Goal: Check status: Check status

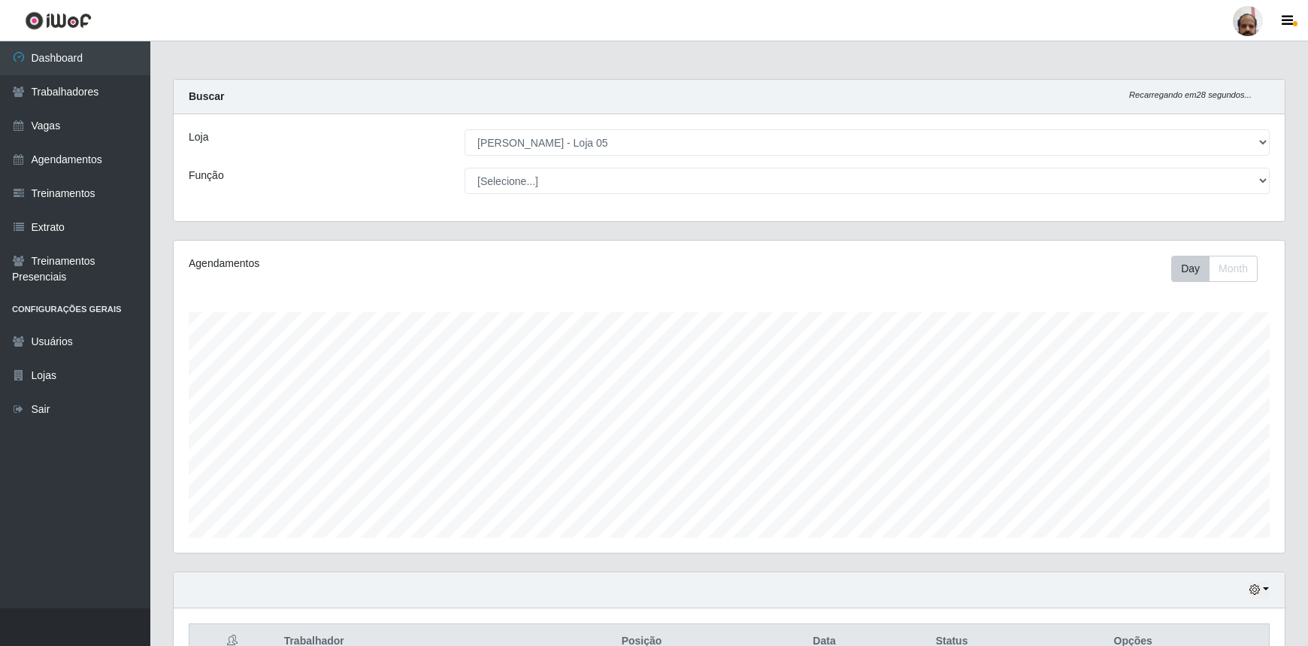
select select "252"
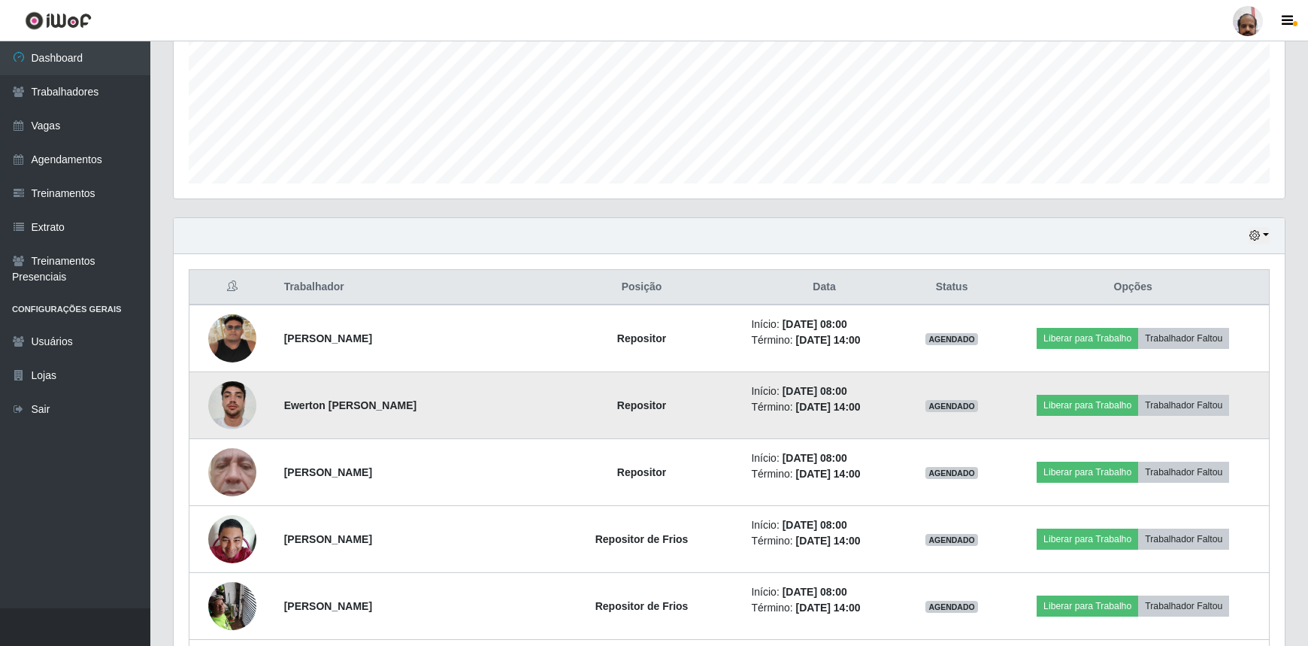
scroll to position [379, 0]
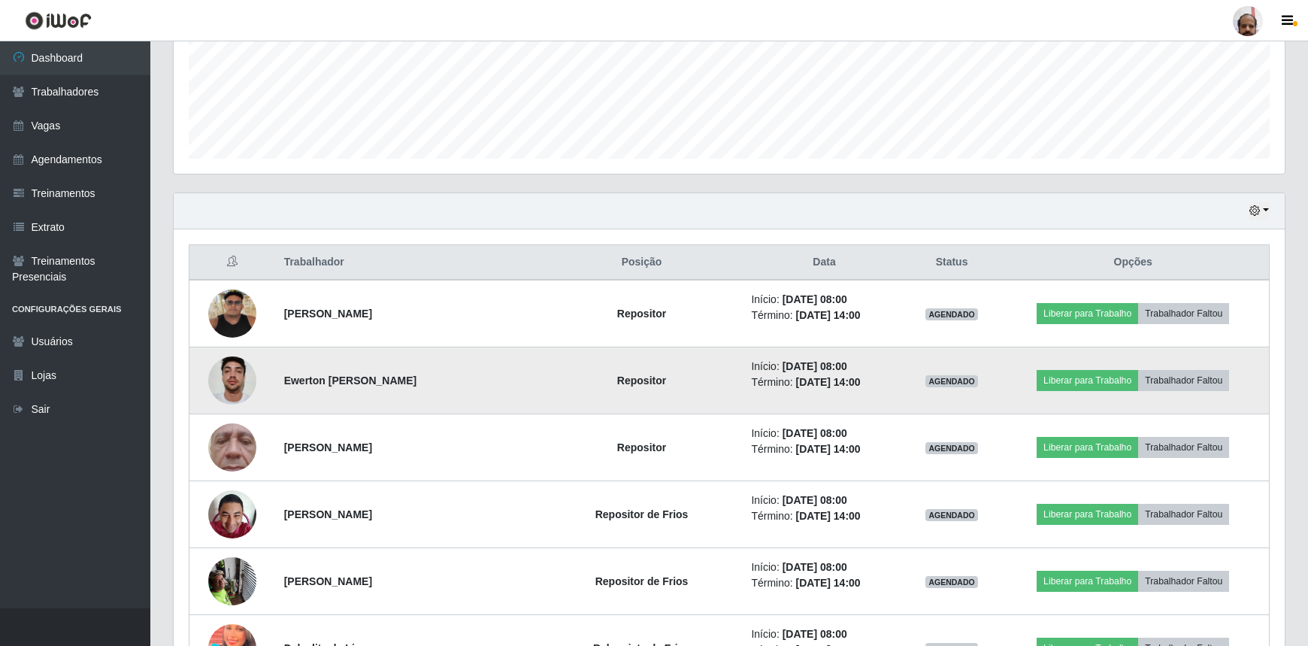
click at [241, 383] on img at bounding box center [232, 380] width 48 height 64
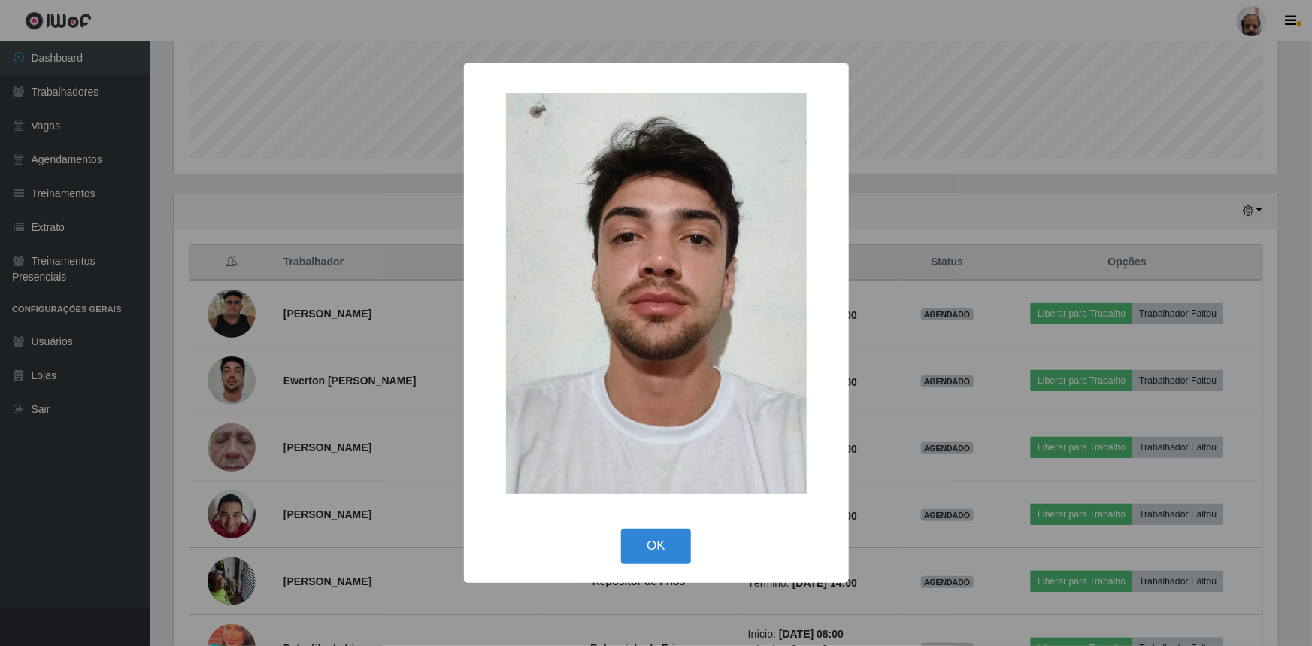
click at [241, 383] on div "× OK Cancel" at bounding box center [656, 323] width 1312 height 646
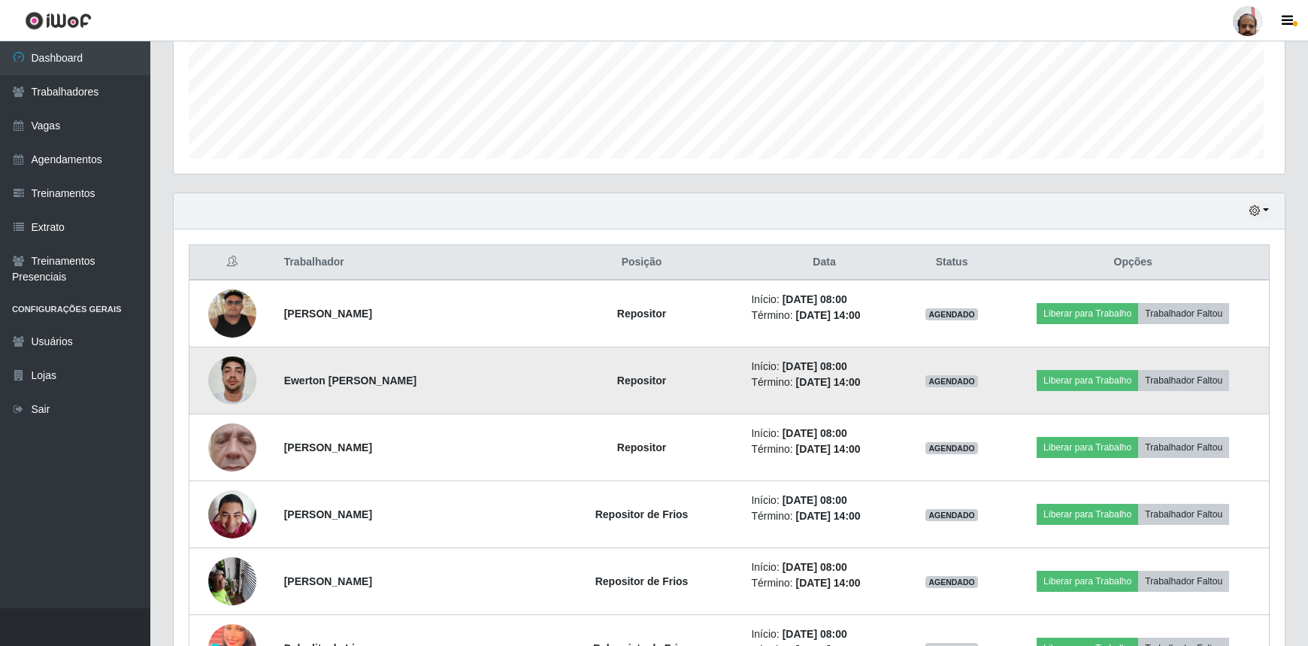
scroll to position [312, 1111]
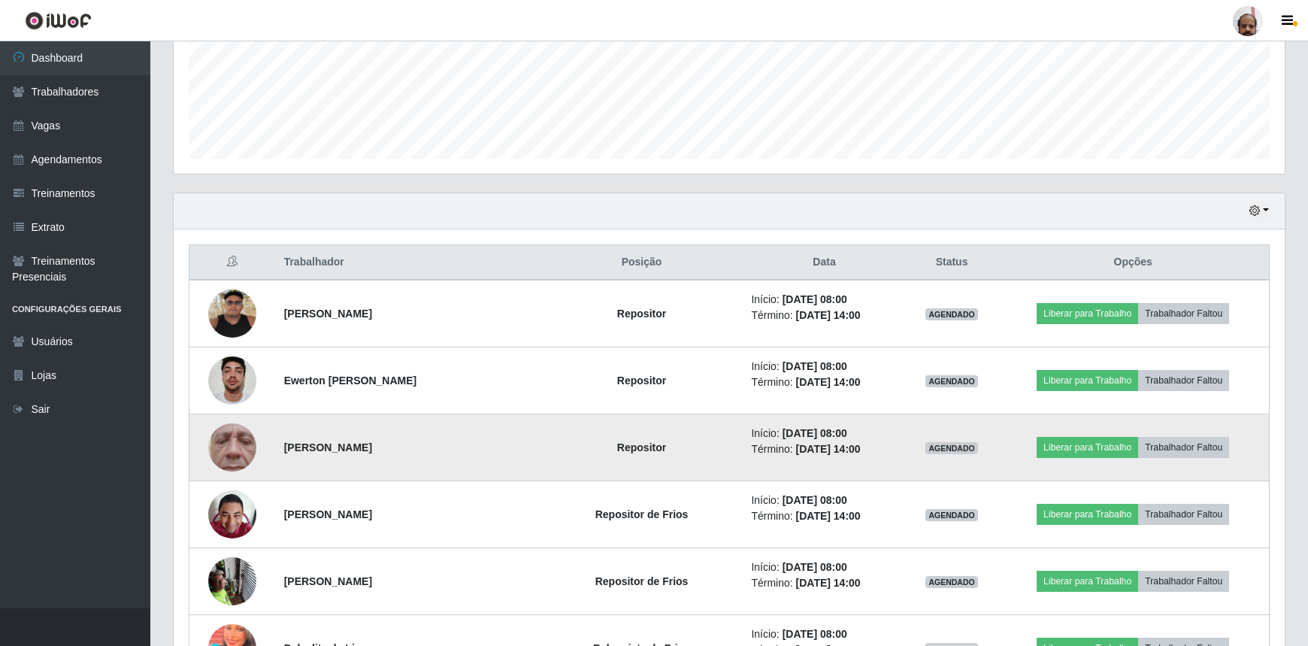
click at [228, 453] on img at bounding box center [232, 447] width 48 height 107
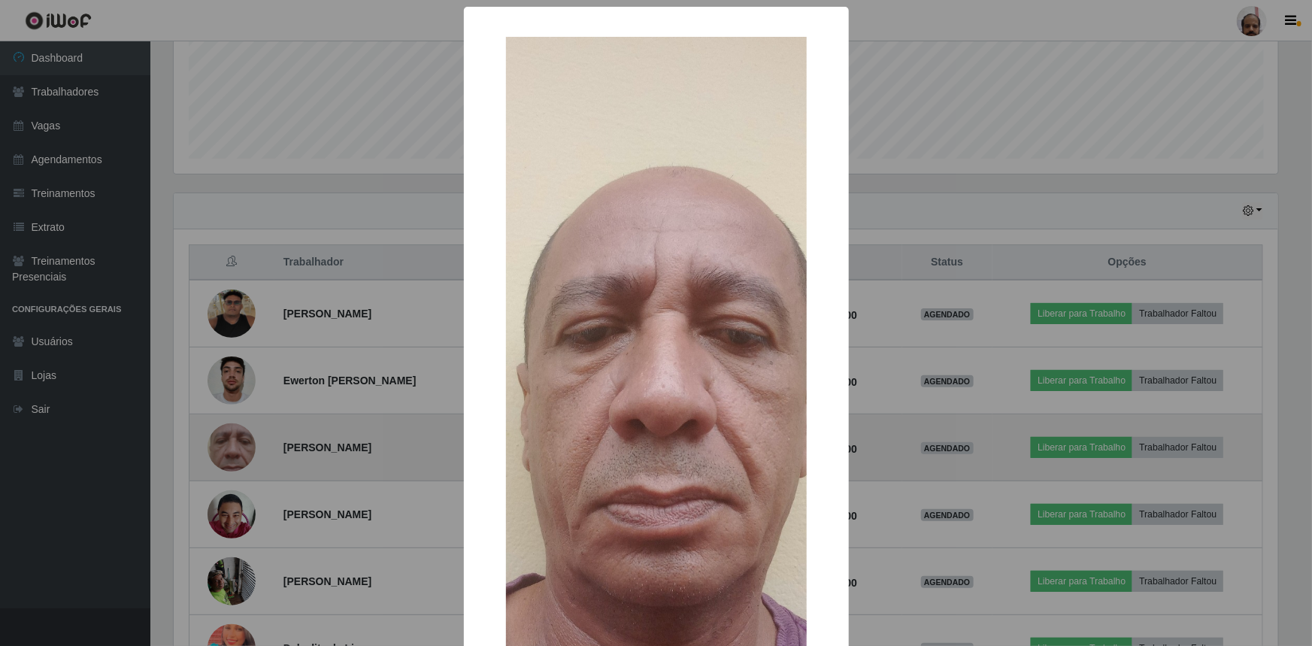
click at [228, 453] on div "× OK Cancel" at bounding box center [656, 323] width 1312 height 646
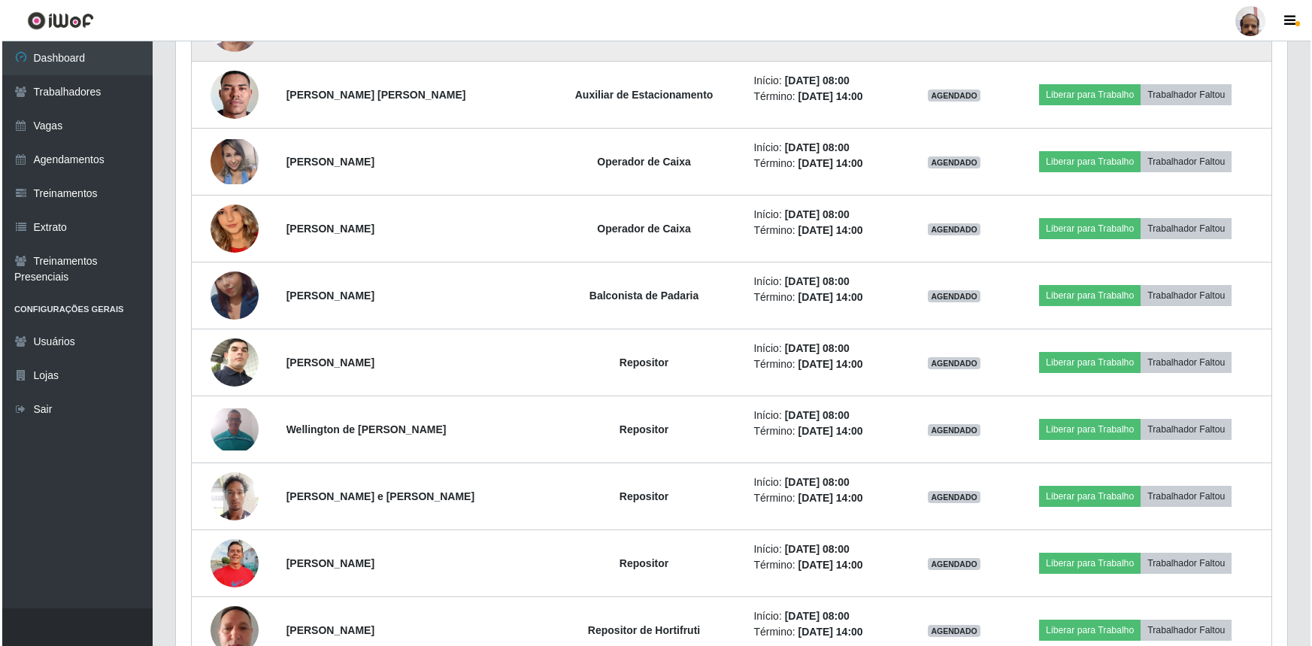
scroll to position [1268, 0]
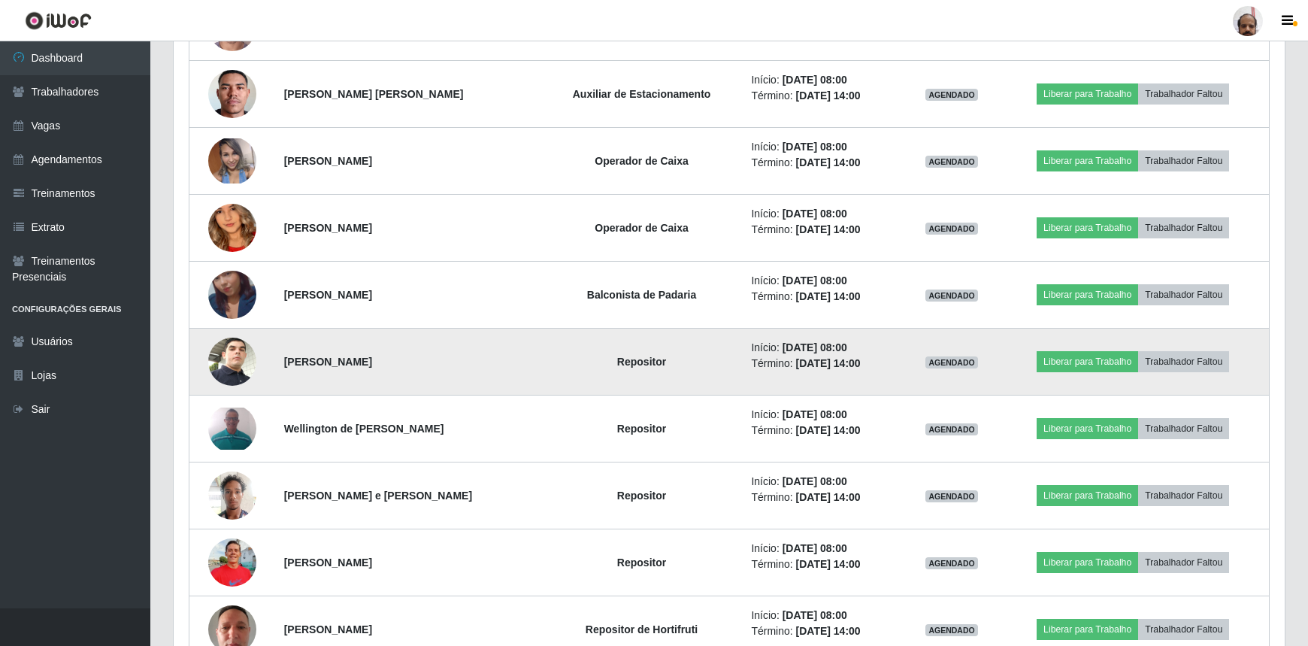
click at [238, 364] on img at bounding box center [232, 362] width 48 height 86
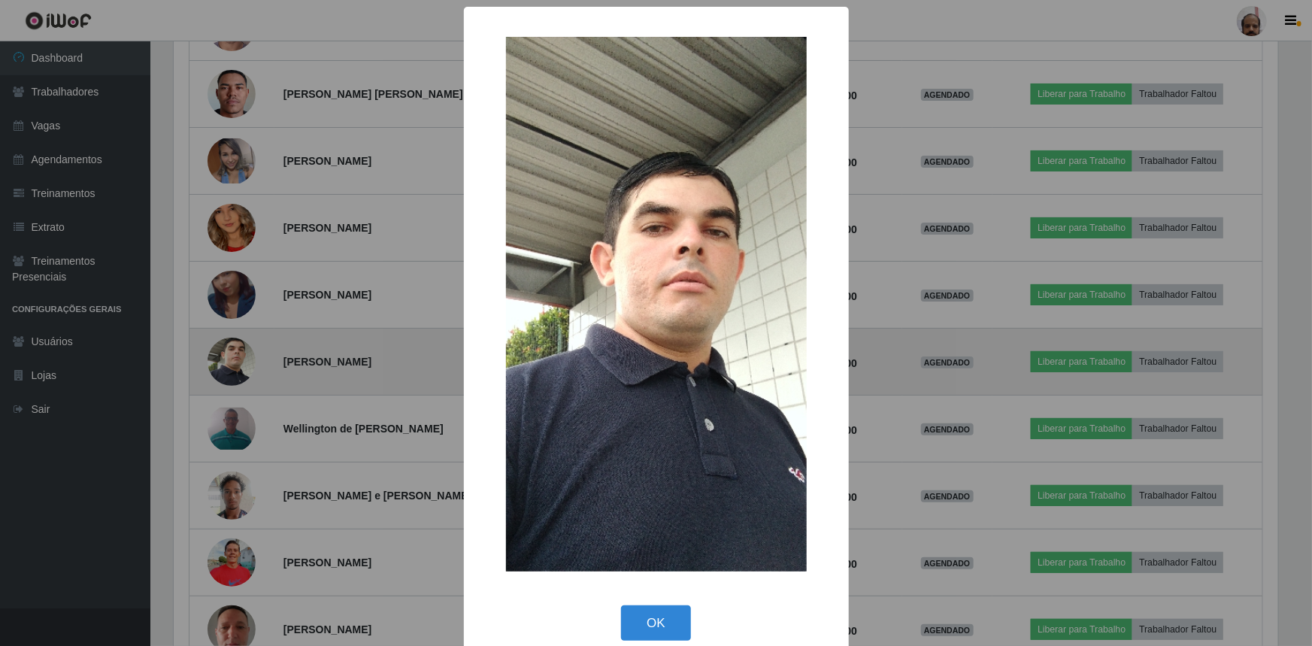
click at [238, 364] on div "× OK Cancel" at bounding box center [656, 323] width 1312 height 646
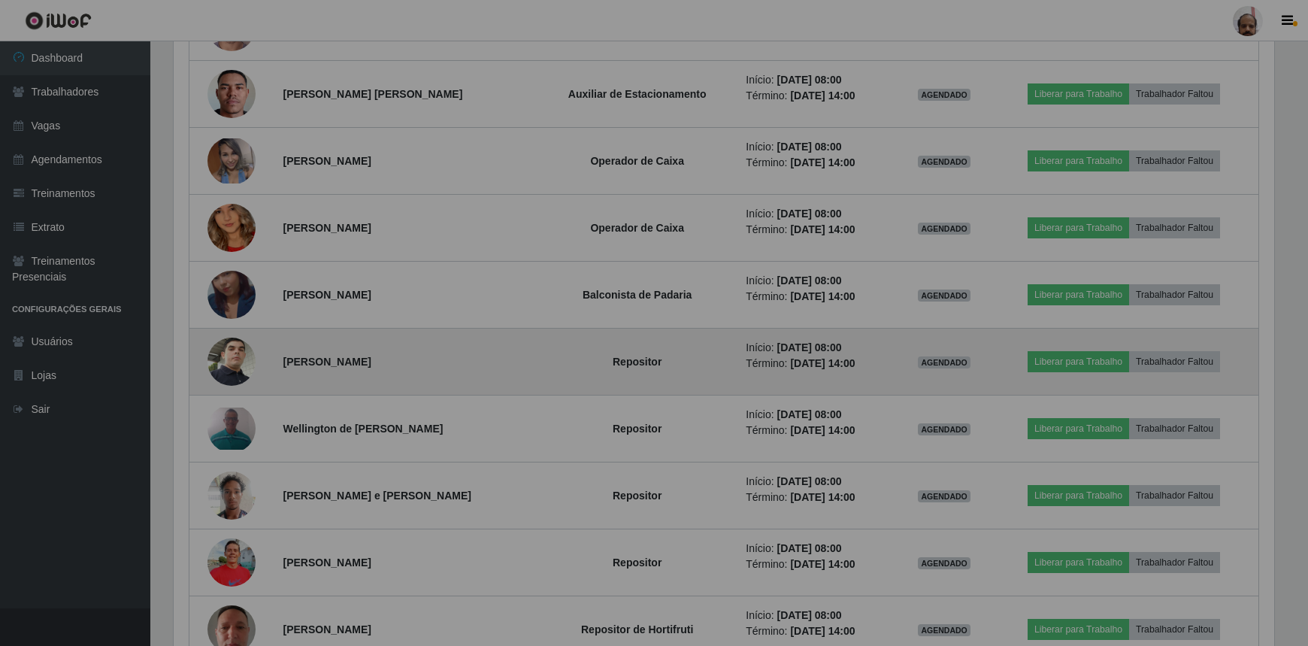
scroll to position [312, 1111]
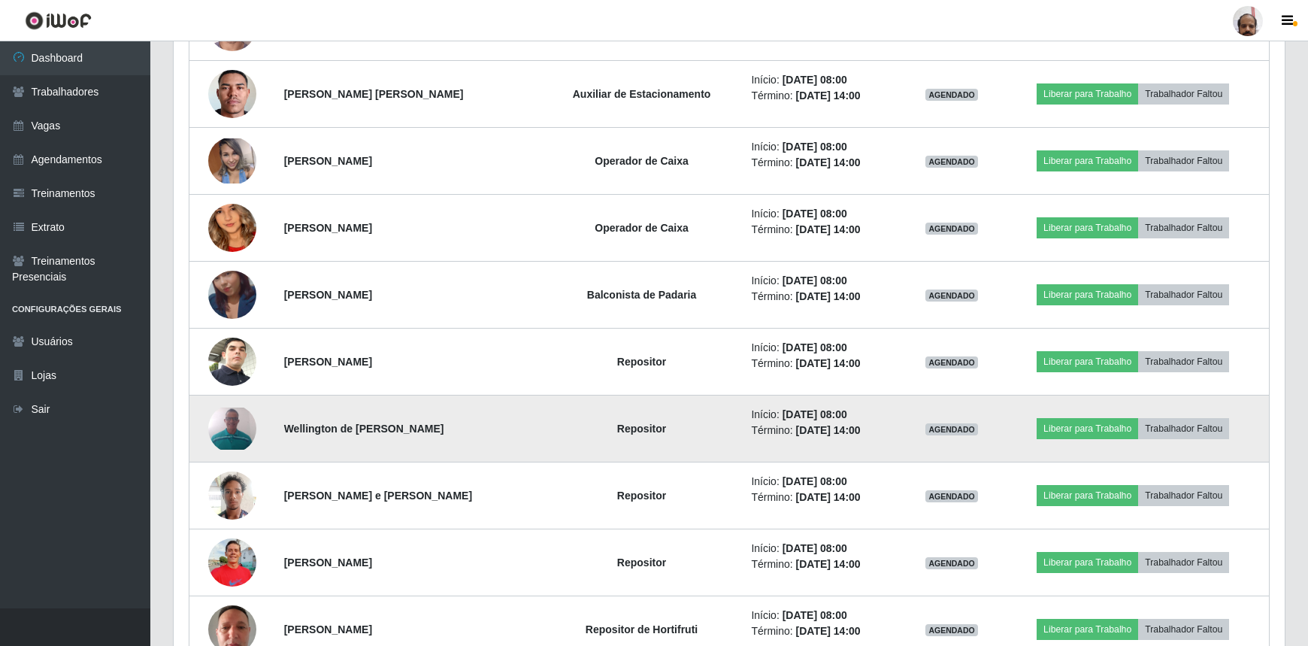
click at [242, 413] on img at bounding box center [232, 429] width 48 height 42
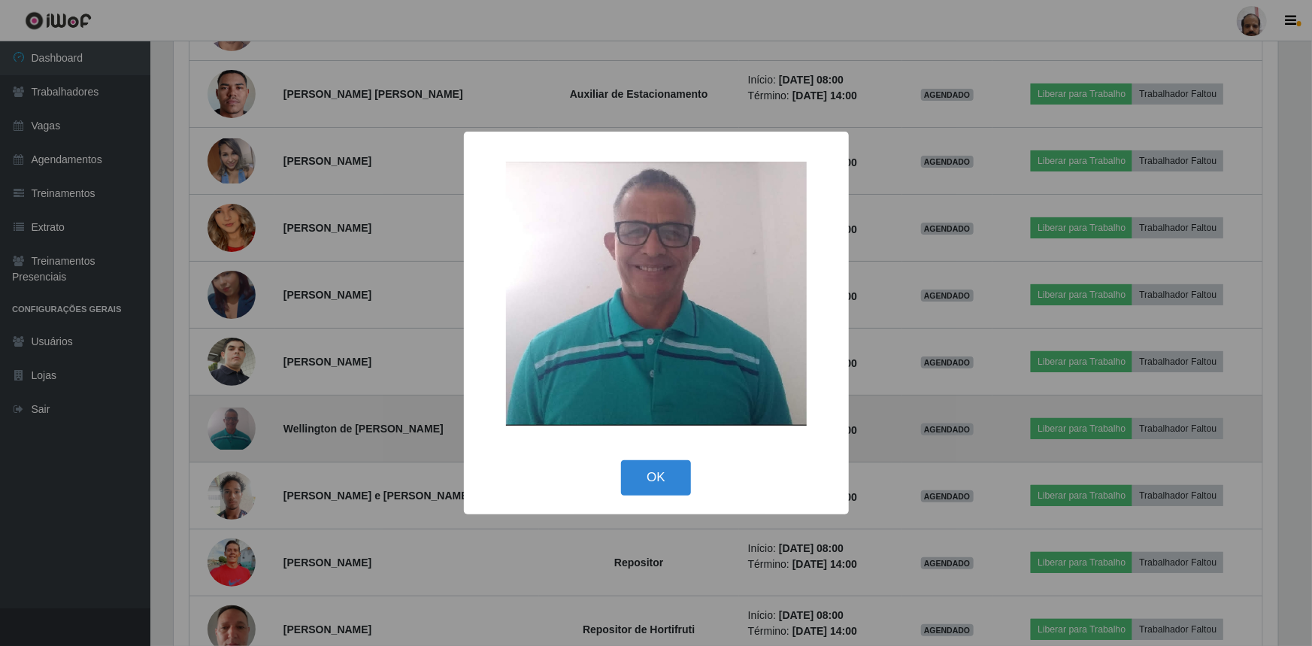
click at [242, 413] on div "× OK Cancel" at bounding box center [656, 323] width 1312 height 646
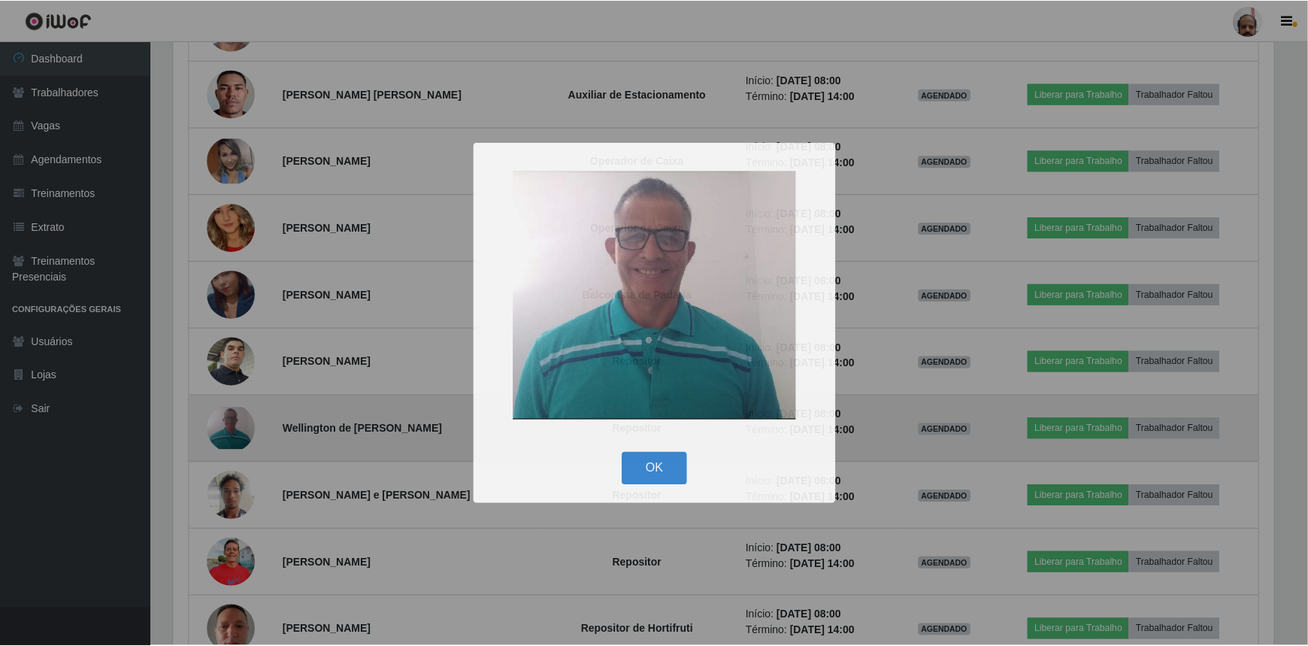
scroll to position [312, 1111]
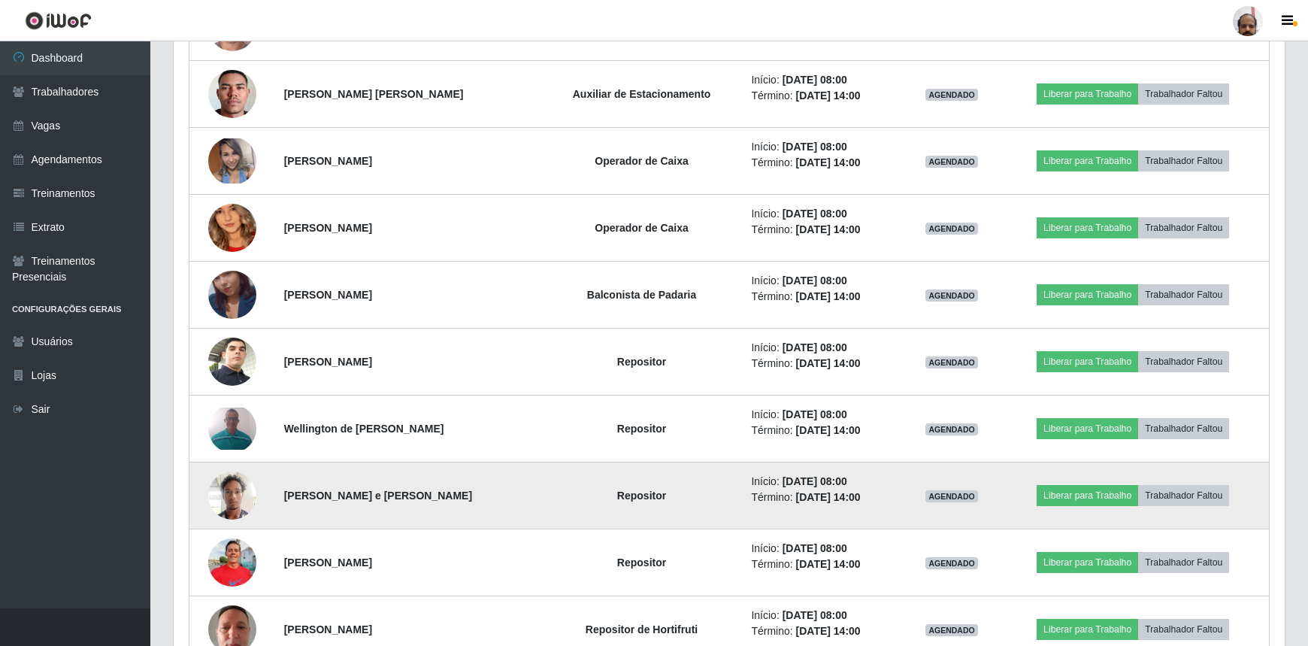
click at [232, 492] on img at bounding box center [232, 495] width 48 height 64
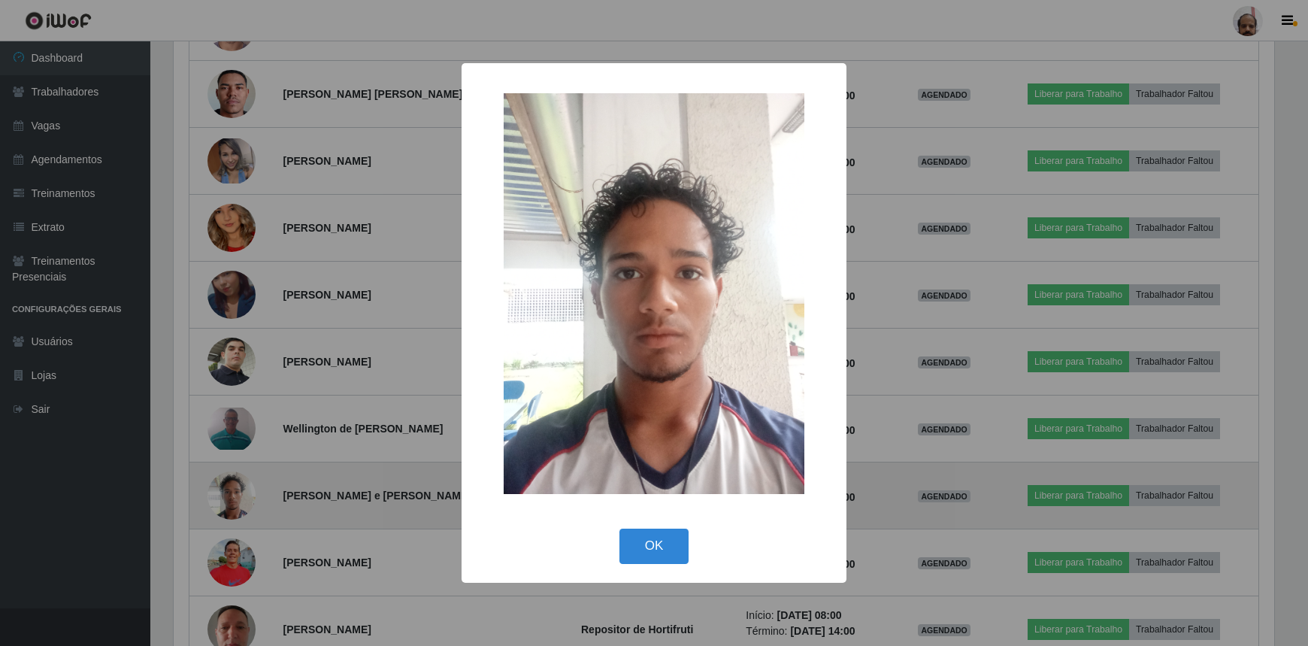
scroll to position [312, 1104]
click at [232, 492] on div "× OK Cancel" at bounding box center [656, 323] width 1312 height 646
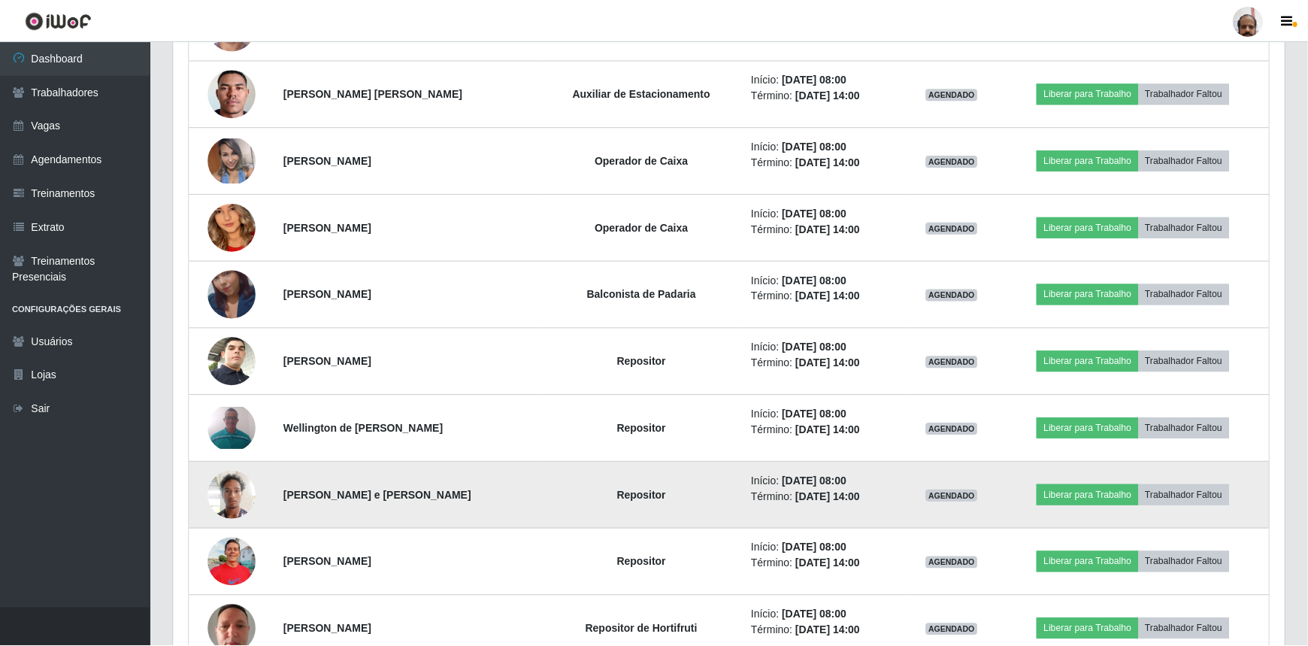
scroll to position [312, 1111]
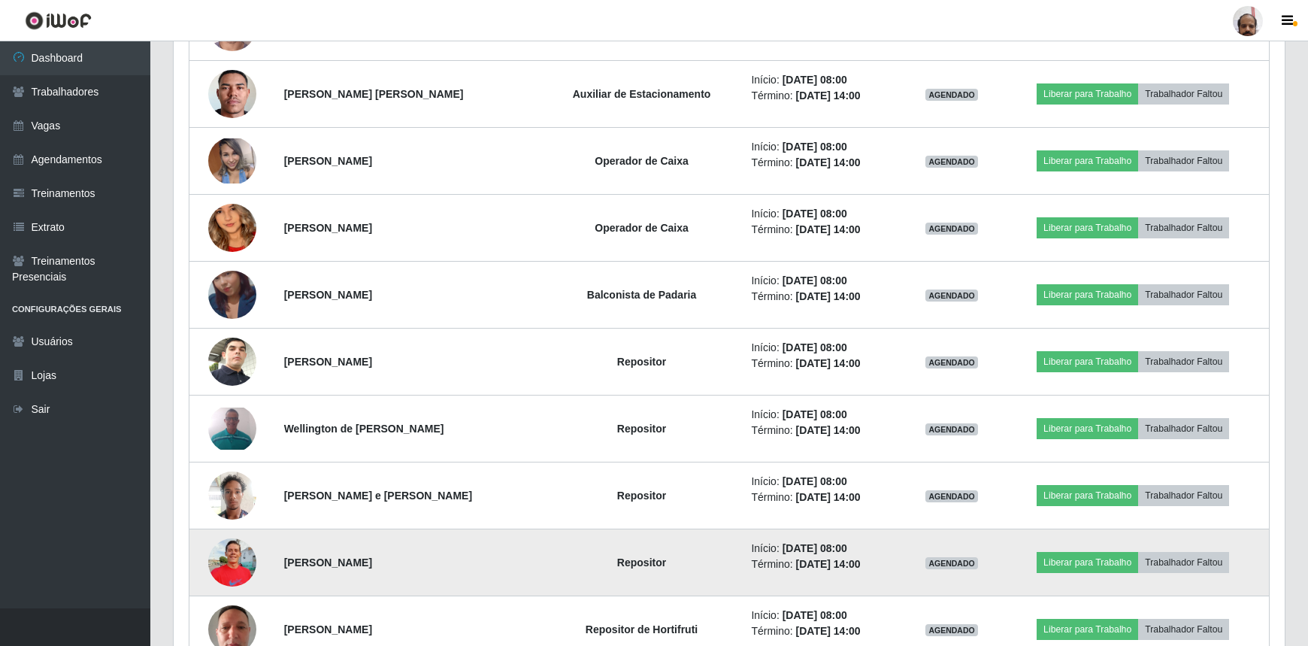
click at [222, 550] on img at bounding box center [232, 562] width 48 height 64
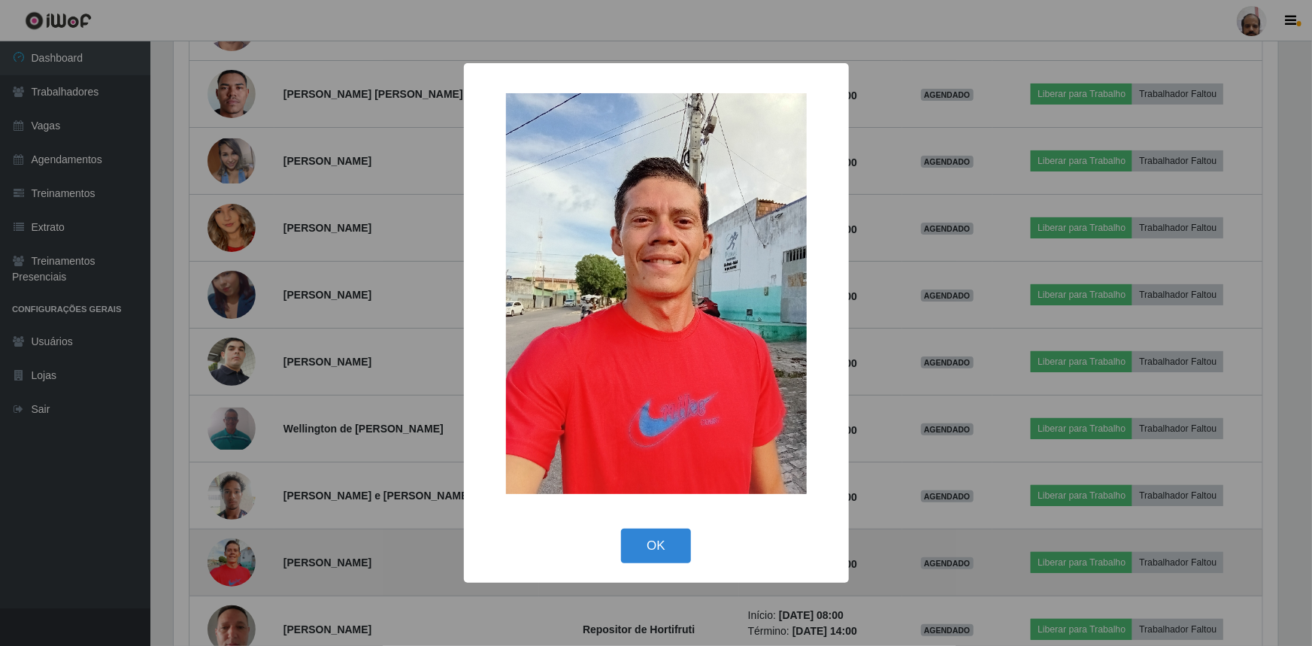
click at [222, 550] on div "× OK Cancel" at bounding box center [656, 323] width 1312 height 646
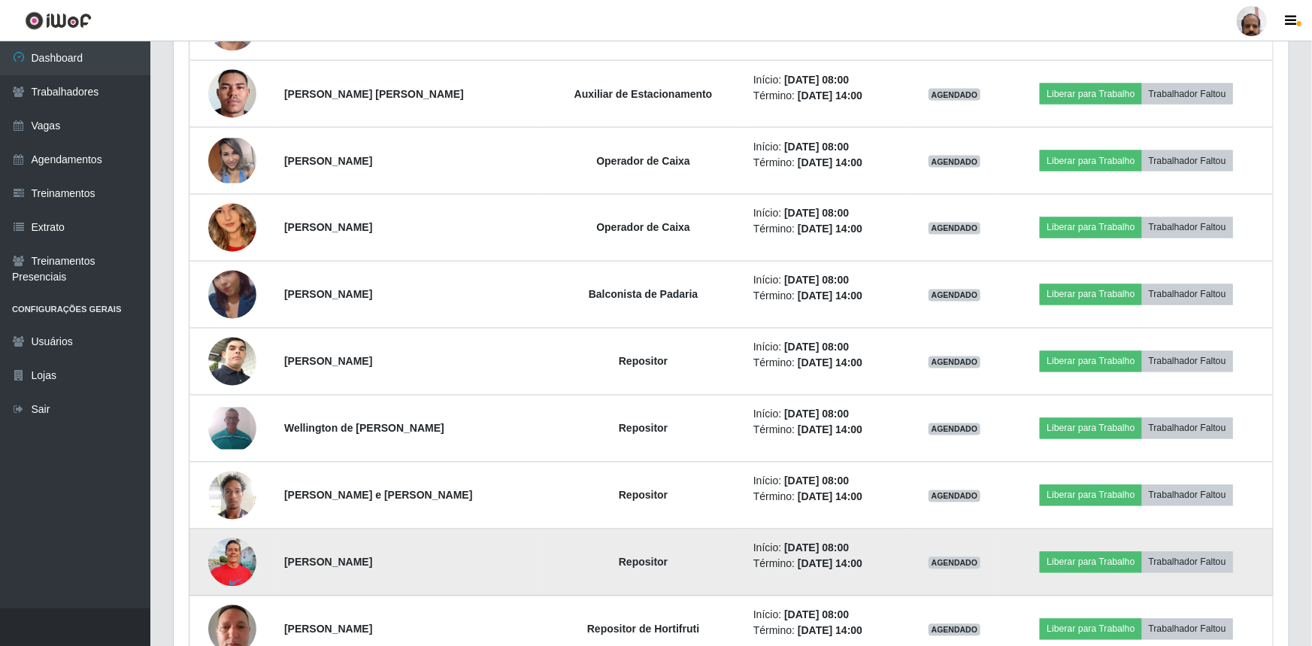
scroll to position [312, 1111]
click at [222, 550] on img at bounding box center [232, 562] width 48 height 64
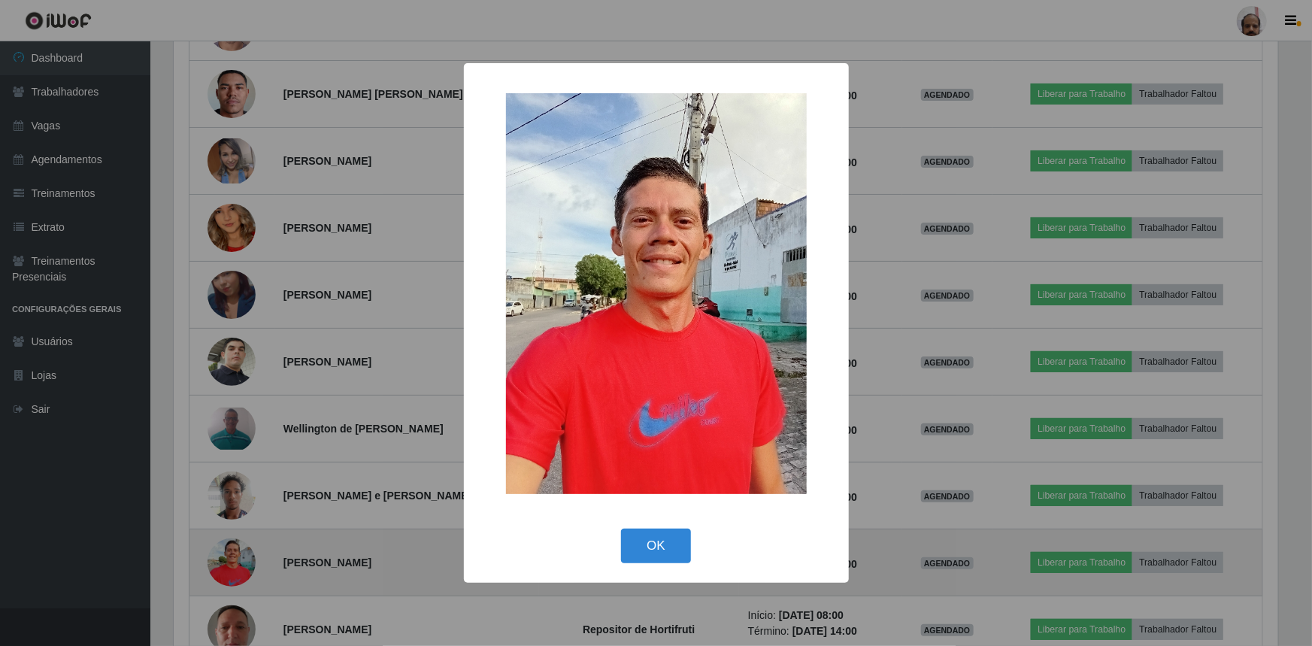
click at [222, 550] on div "× OK Cancel" at bounding box center [656, 323] width 1312 height 646
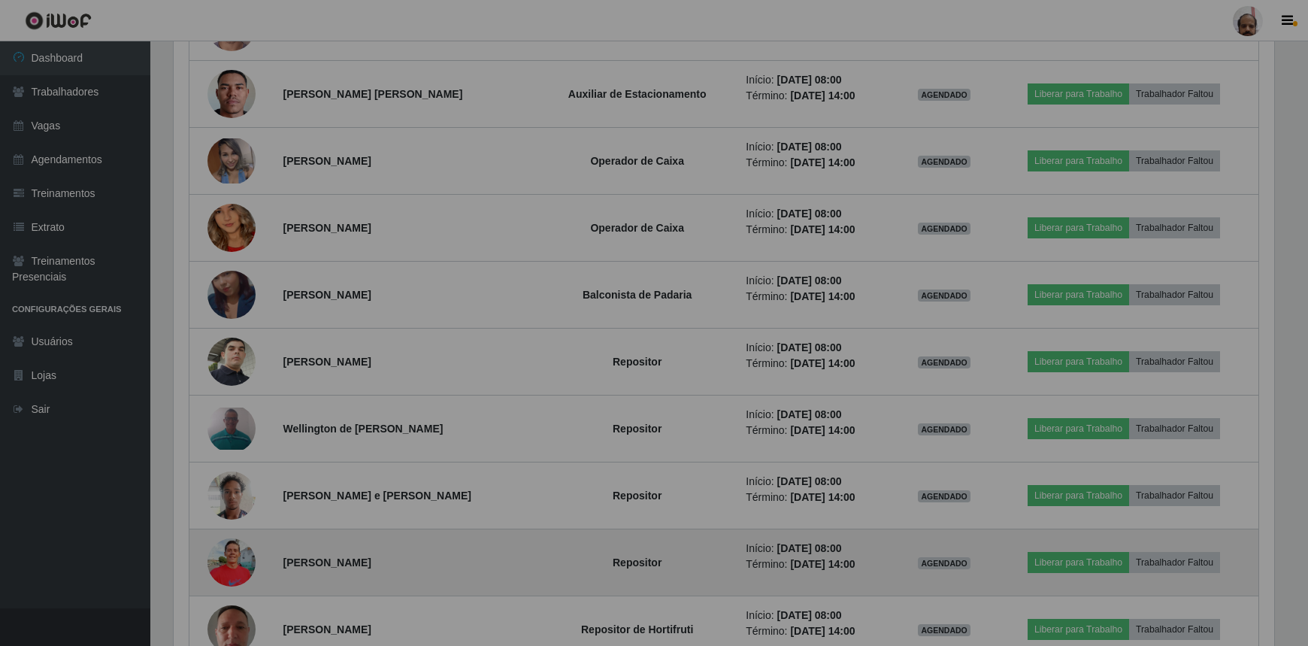
scroll to position [0, 0]
